Goal: Task Accomplishment & Management: Complete application form

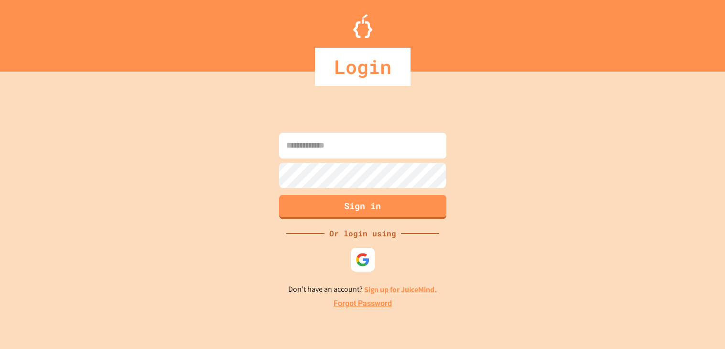
click at [357, 233] on div "Or login using" at bounding box center [363, 233] width 76 height 11
click at [342, 234] on div "Or login using" at bounding box center [363, 233] width 76 height 11
click at [371, 228] on div "Or login using" at bounding box center [363, 233] width 76 height 11
click at [348, 146] on input at bounding box center [362, 146] width 167 height 26
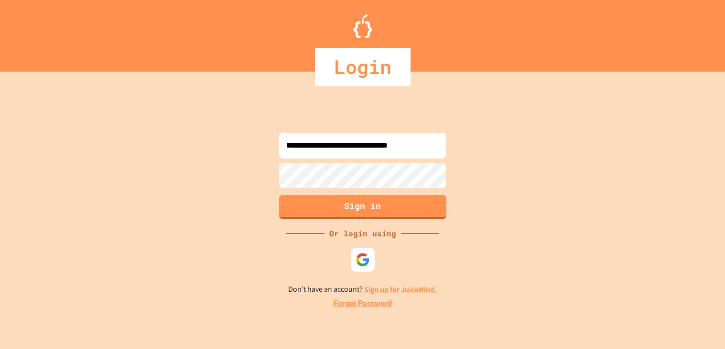
type input "**********"
click at [305, 204] on button "Sign in" at bounding box center [362, 206] width 171 height 25
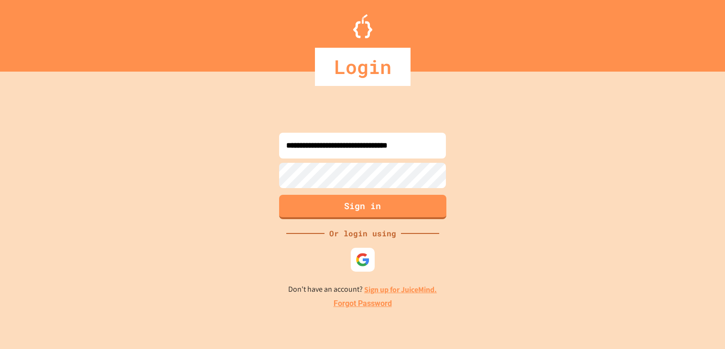
click at [371, 234] on div "Or login using" at bounding box center [363, 233] width 76 height 11
click at [383, 293] on link "Sign up for JuiceMind." at bounding box center [400, 290] width 73 height 10
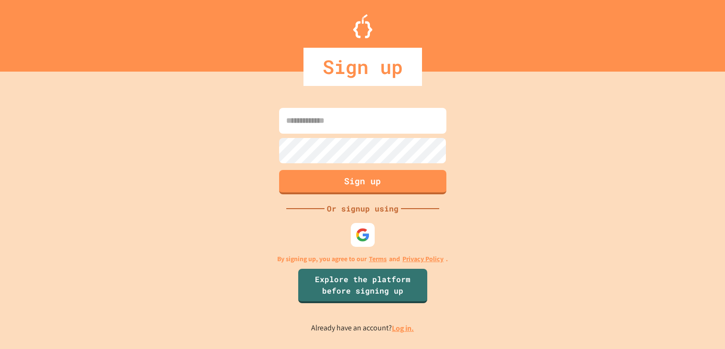
click at [313, 128] on input at bounding box center [362, 121] width 167 height 26
type input "**********"
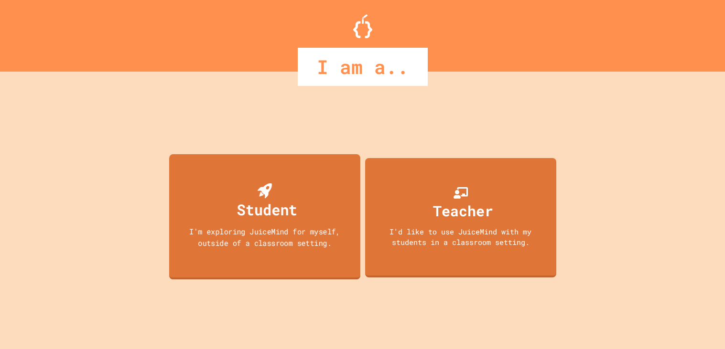
click at [242, 226] on div "I'm exploring JuiceMind for myself, outside of a classroom setting." at bounding box center [264, 237] width 172 height 22
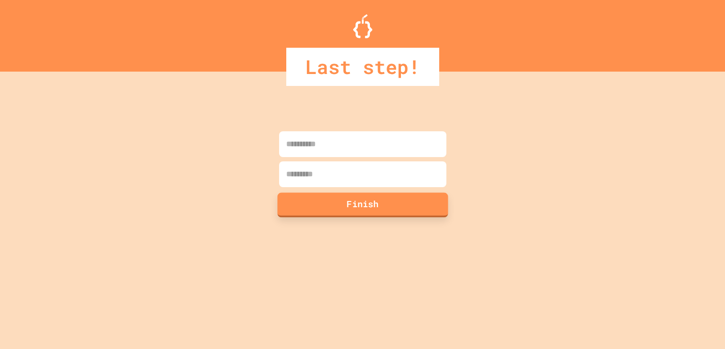
click at [301, 199] on button "Finish" at bounding box center [362, 205] width 171 height 25
